Goal: Task Accomplishment & Management: Use online tool/utility

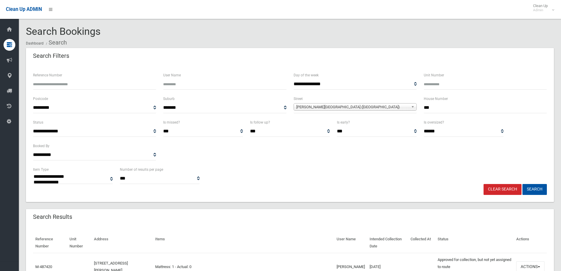
select select
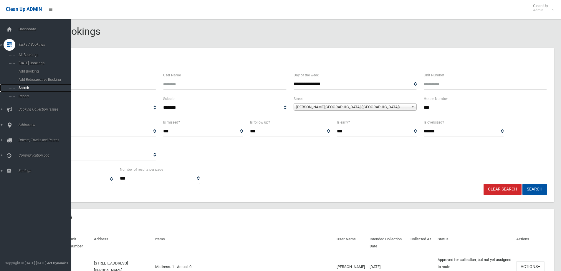
click at [21, 88] on span "Search" at bounding box center [43, 88] width 53 height 4
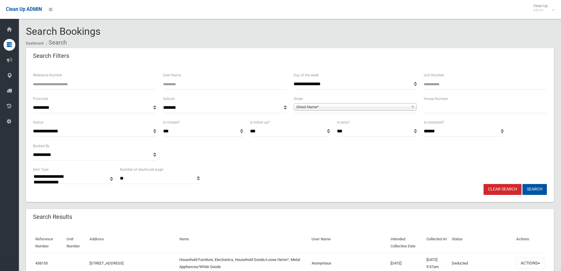
select select
click at [431, 105] on input "text" at bounding box center [485, 107] width 123 height 11
type input "***"
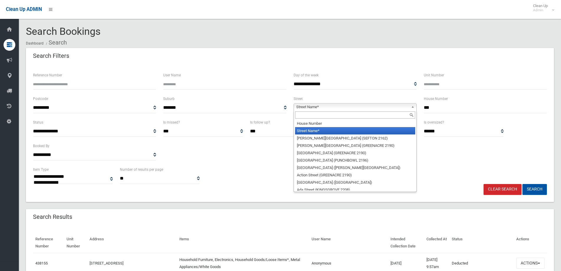
drag, startPoint x: 315, startPoint y: 105, endPoint x: 316, endPoint y: 109, distance: 3.4
click at [316, 109] on span "Street Name*" at bounding box center [352, 106] width 113 height 7
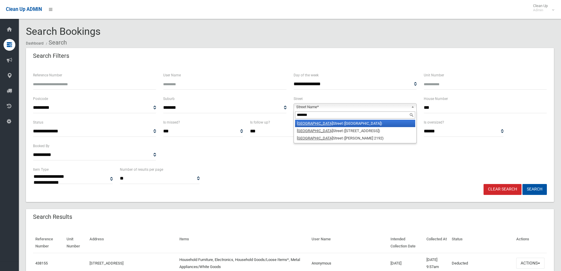
type input "*******"
click at [317, 124] on li "Lakemba Street (LAKEMBA 2195)" at bounding box center [355, 123] width 120 height 7
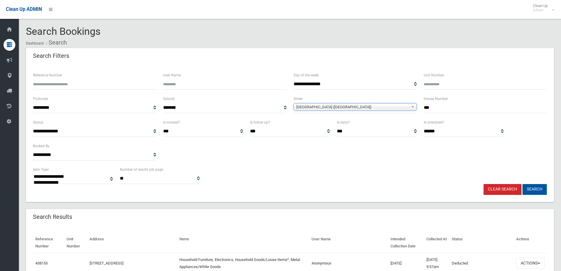
click at [531, 189] on button "Search" at bounding box center [535, 189] width 24 height 11
click at [536, 188] on button "Search" at bounding box center [535, 189] width 24 height 11
click at [536, 190] on button "Search" at bounding box center [535, 189] width 24 height 11
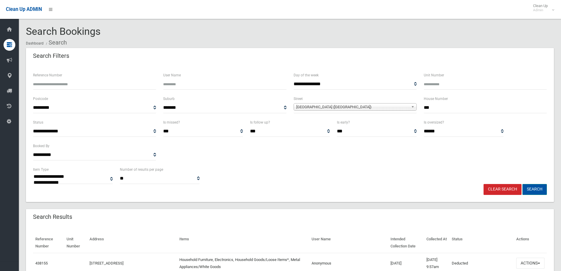
click at [536, 190] on button "Search" at bounding box center [535, 189] width 24 height 11
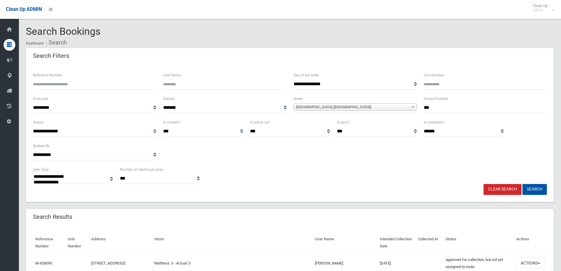
select select
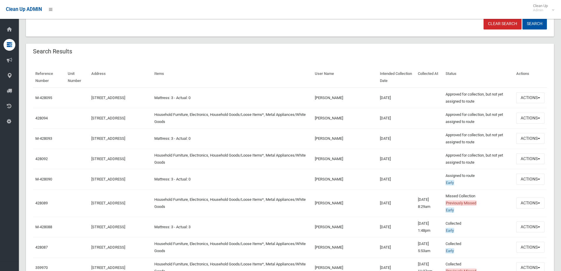
scroll to position [206, 0]
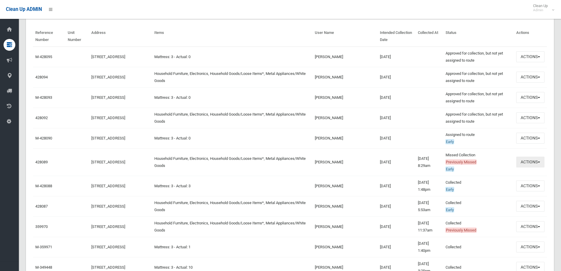
click at [526, 163] on button "Actions" at bounding box center [530, 161] width 28 height 11
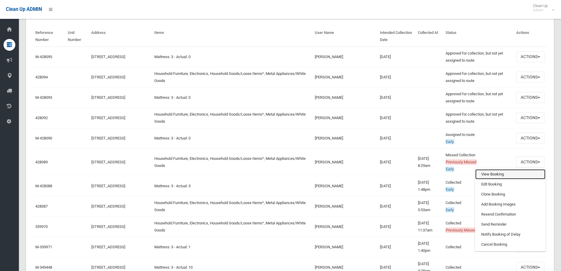
click at [484, 174] on link "View Booking" at bounding box center [510, 174] width 70 height 10
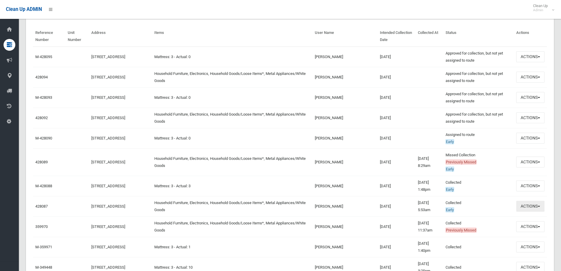
click at [529, 207] on button "Actions" at bounding box center [530, 206] width 28 height 11
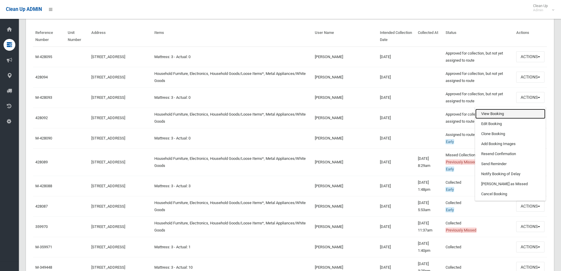
click at [486, 113] on link "View Booking" at bounding box center [510, 114] width 70 height 10
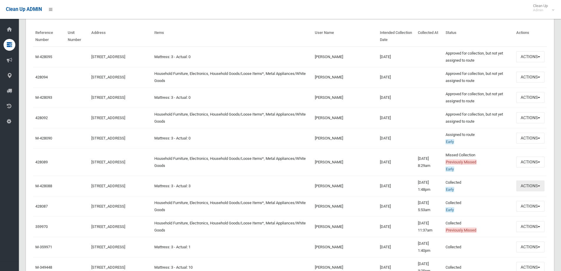
click at [527, 188] on button "Actions" at bounding box center [530, 185] width 28 height 11
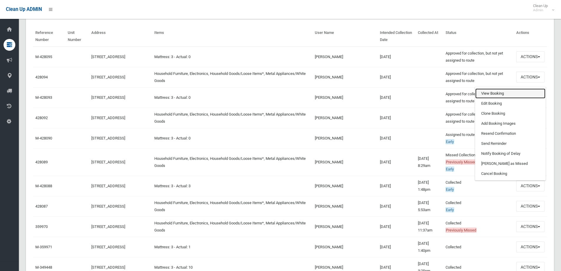
click at [489, 94] on link "View Booking" at bounding box center [510, 93] width 70 height 10
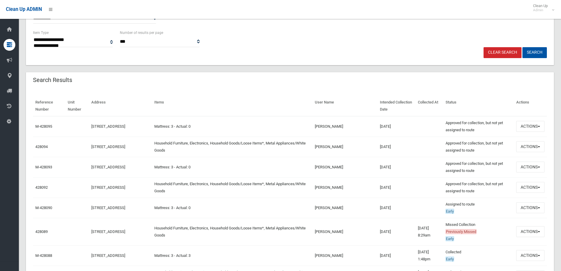
scroll to position [0, 0]
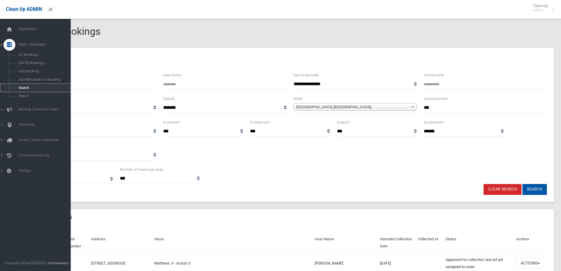
click at [23, 87] on span "Search" at bounding box center [43, 88] width 53 height 4
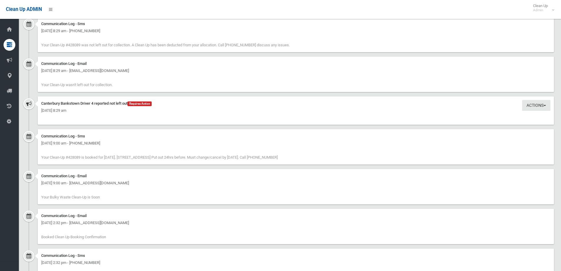
scroll to position [560, 0]
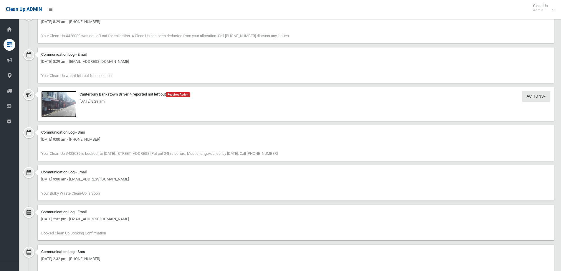
click at [59, 109] on img at bounding box center [58, 104] width 35 height 27
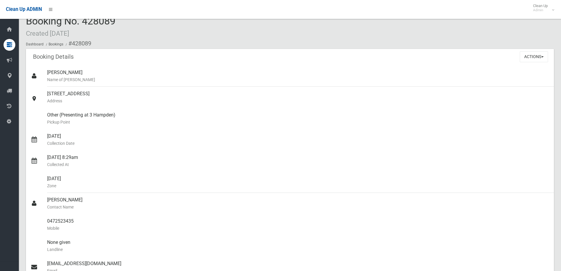
scroll to position [0, 0]
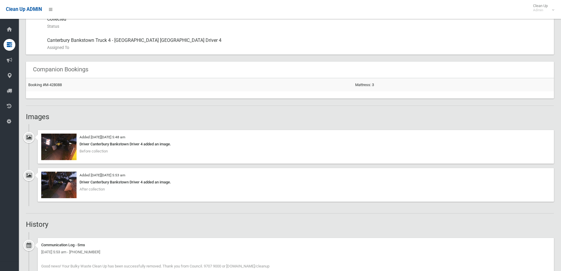
scroll to position [354, 0]
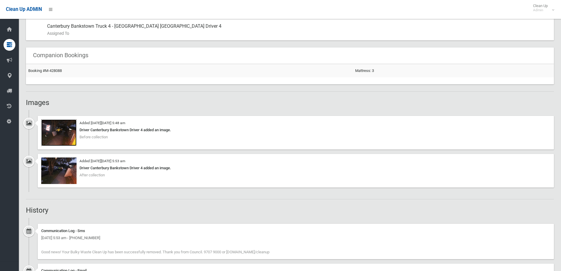
click at [60, 133] on img at bounding box center [58, 132] width 35 height 27
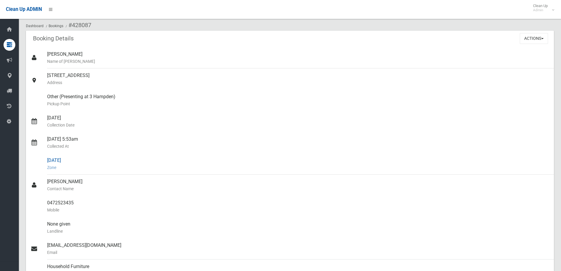
scroll to position [0, 0]
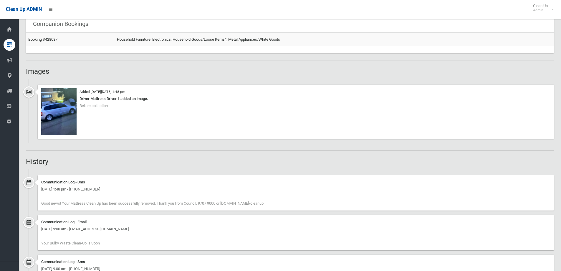
scroll to position [412, 0]
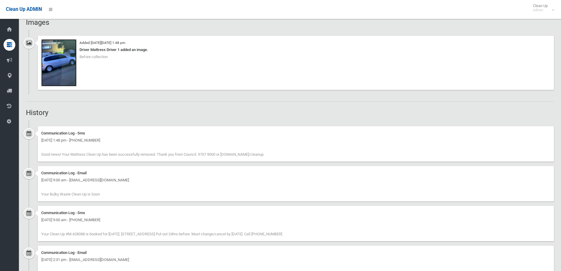
click at [59, 83] on img at bounding box center [58, 62] width 35 height 47
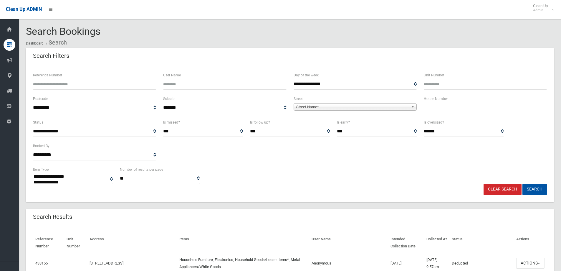
select select
